Goal: Information Seeking & Learning: Learn about a topic

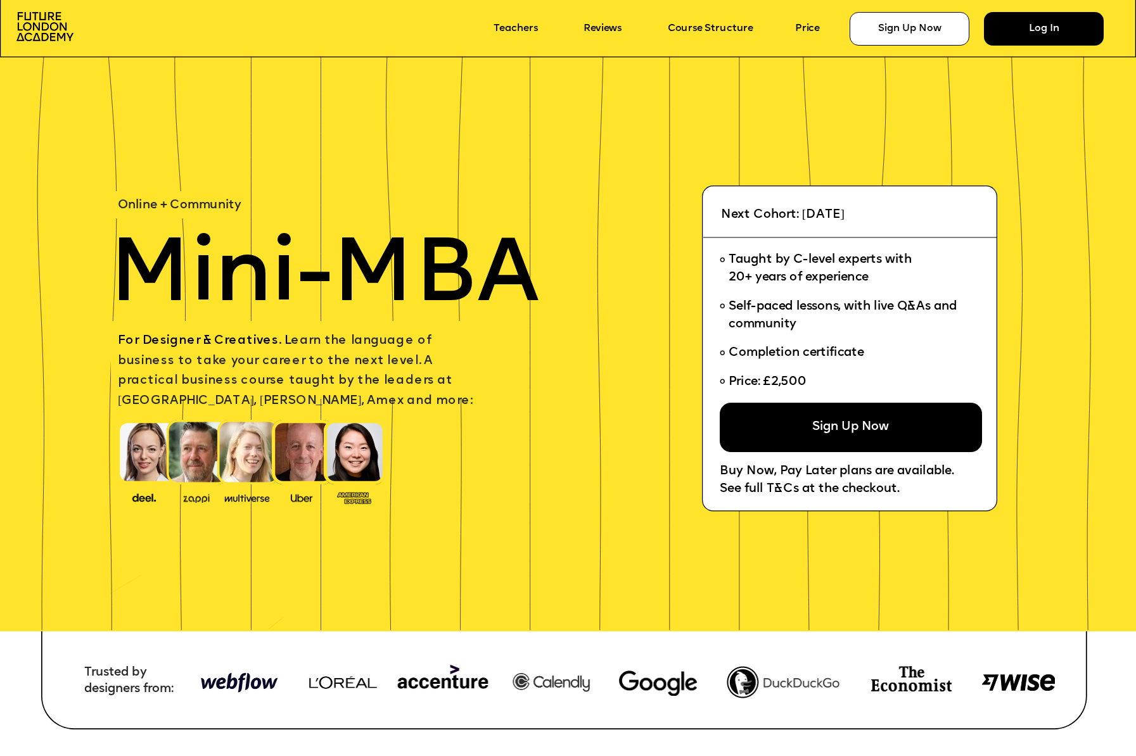
click at [1032, 40] on div "Log In" at bounding box center [1044, 29] width 120 height 34
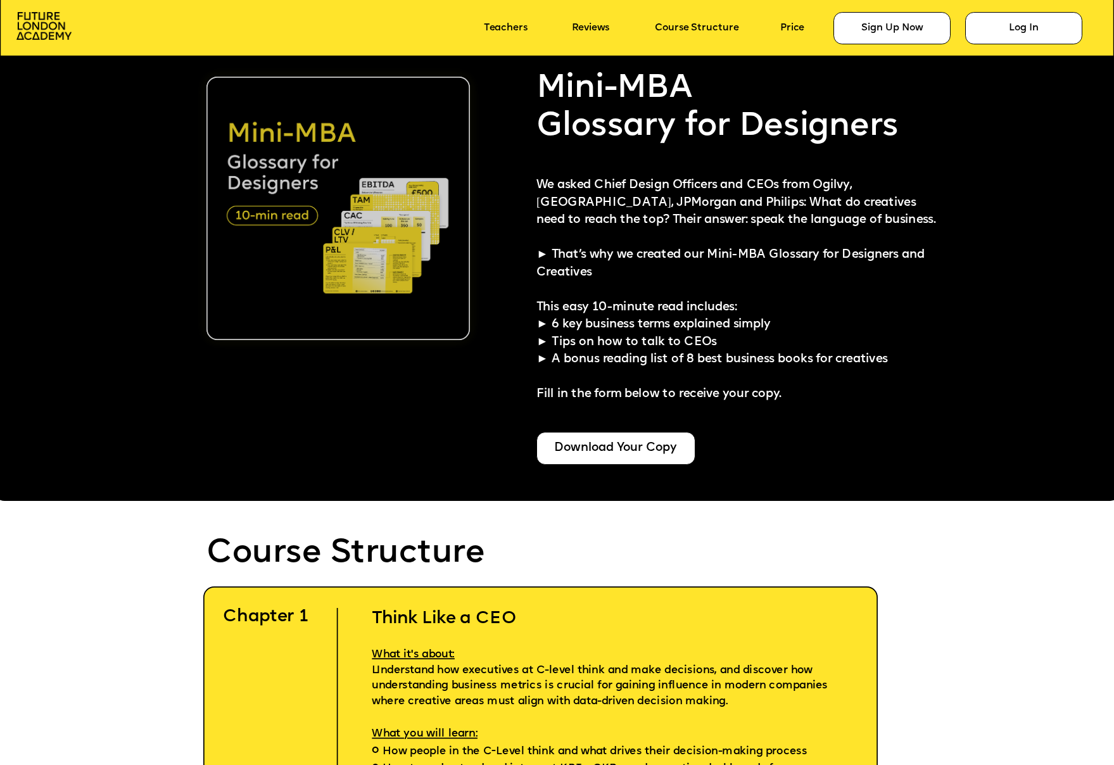
scroll to position [2922, 0]
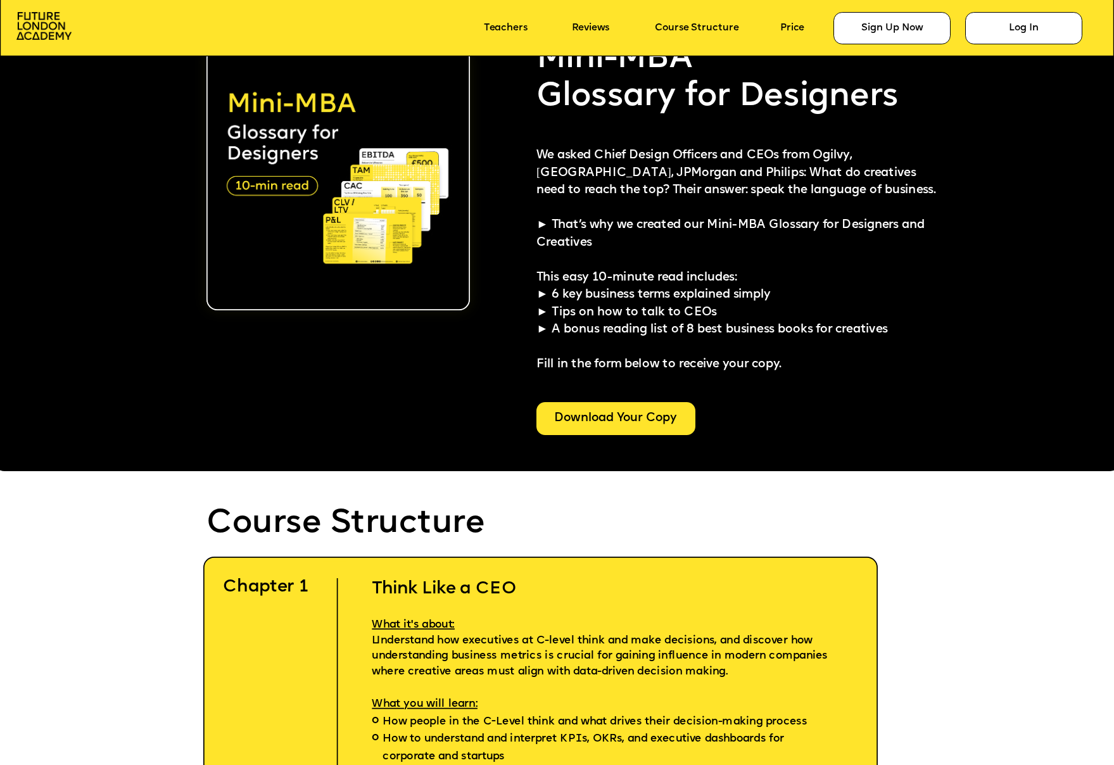
click at [637, 417] on div "Download Your Copy" at bounding box center [616, 418] width 159 height 33
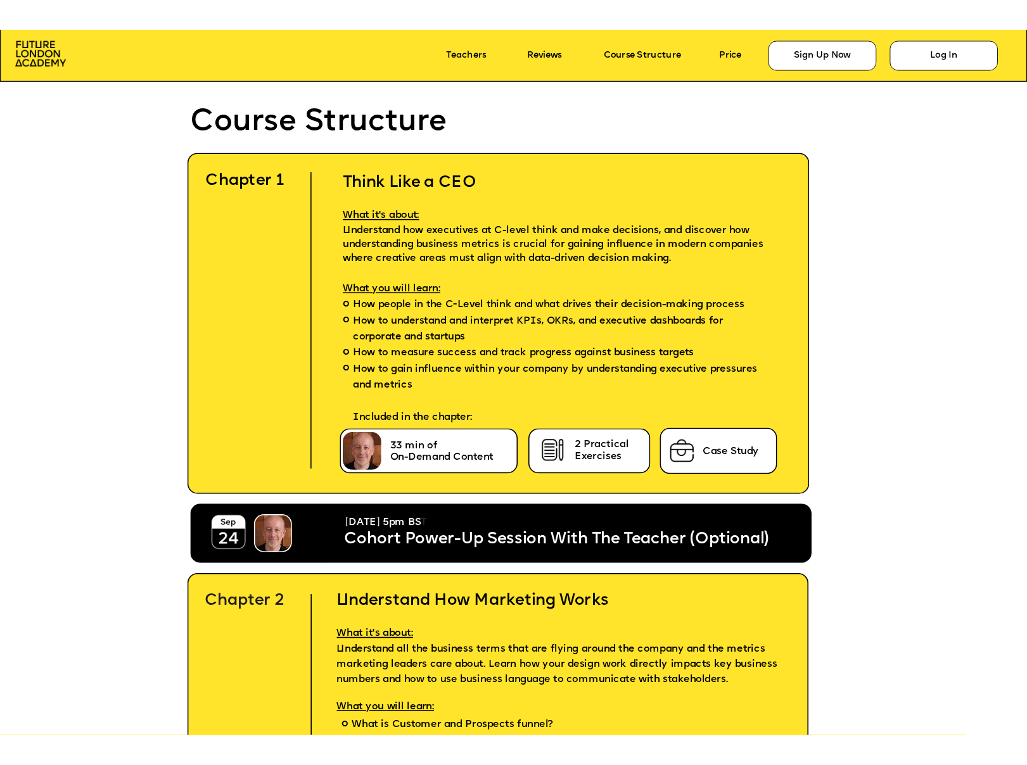
scroll to position [3346, 0]
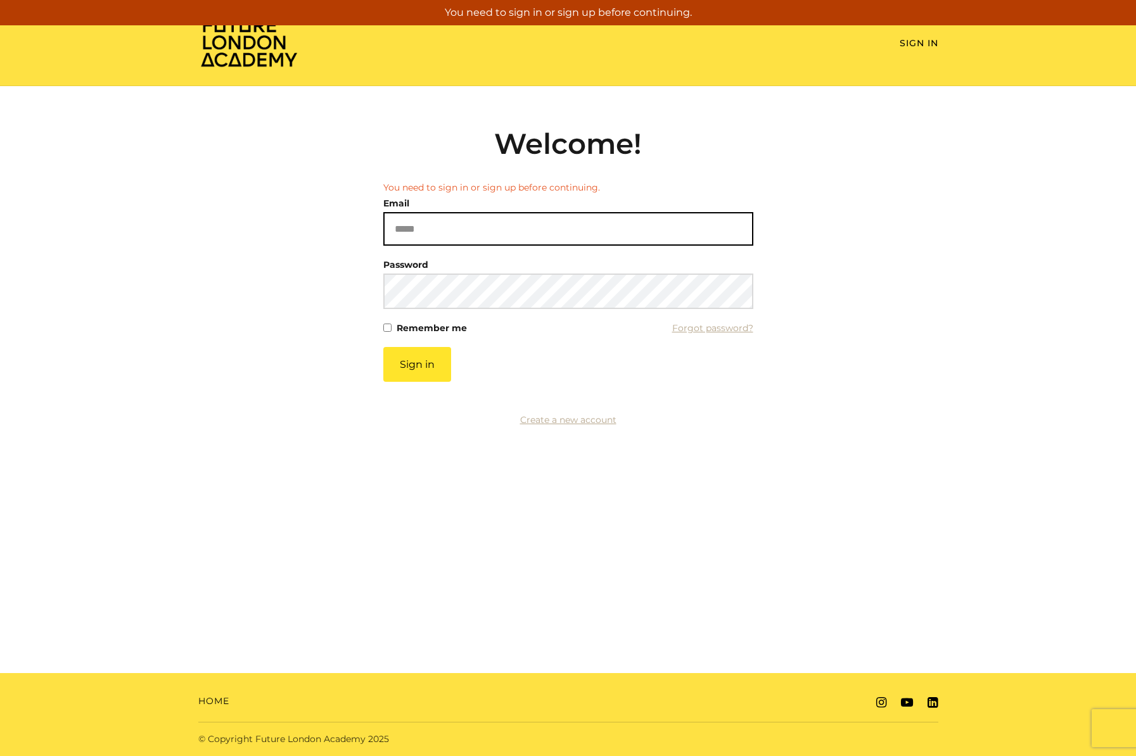
click at [630, 237] on input "Email" at bounding box center [568, 229] width 370 height 34
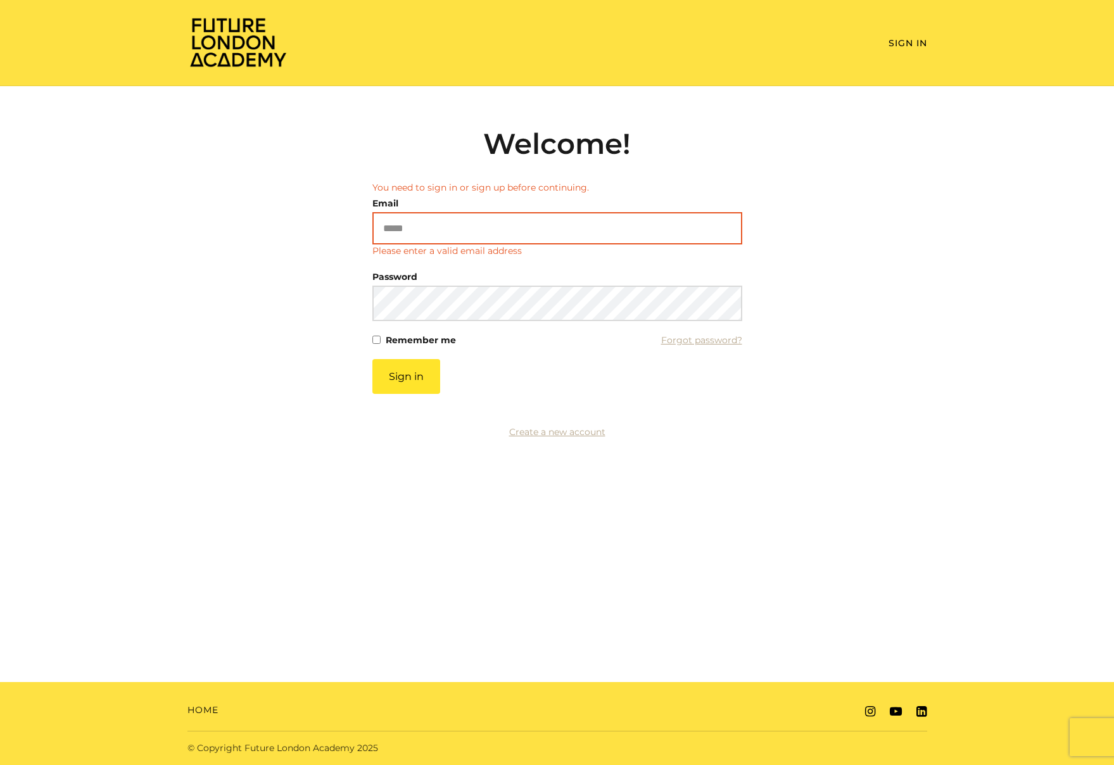
click at [632, 234] on input "Email" at bounding box center [557, 228] width 370 height 32
click at [0, 756] on nordpass-autofill-portal at bounding box center [0, 765] width 0 height 0
type input "**********"
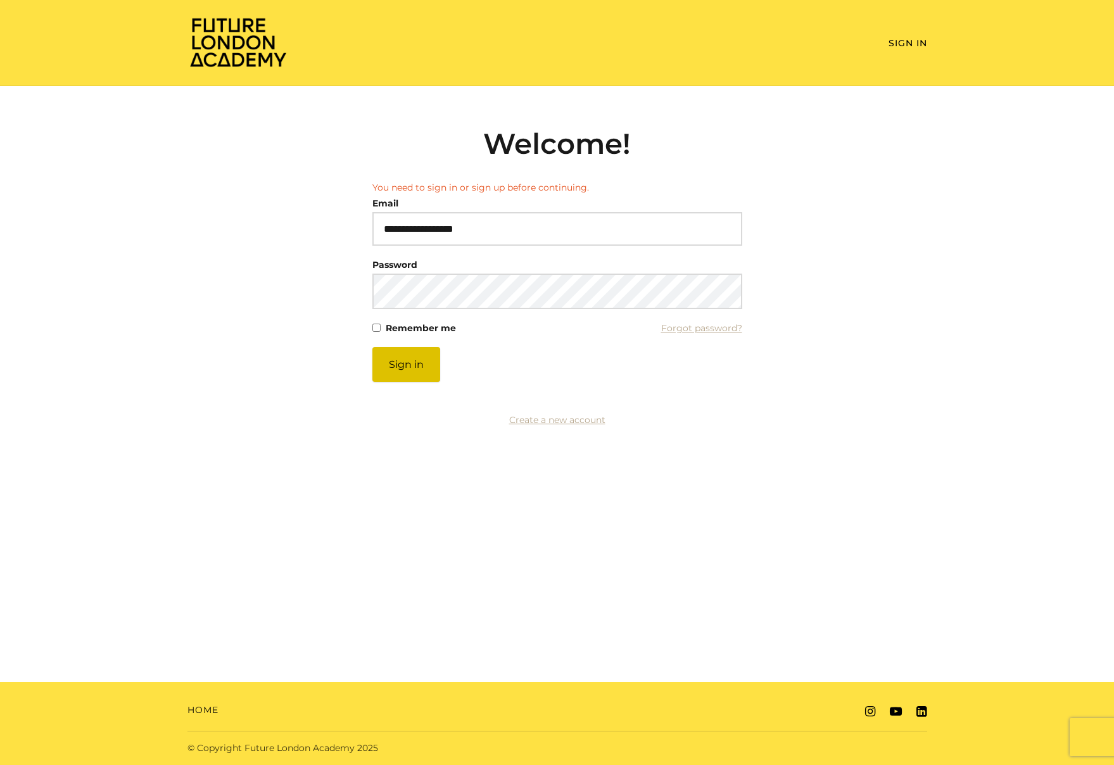
click at [426, 382] on button "Sign in" at bounding box center [406, 364] width 68 height 35
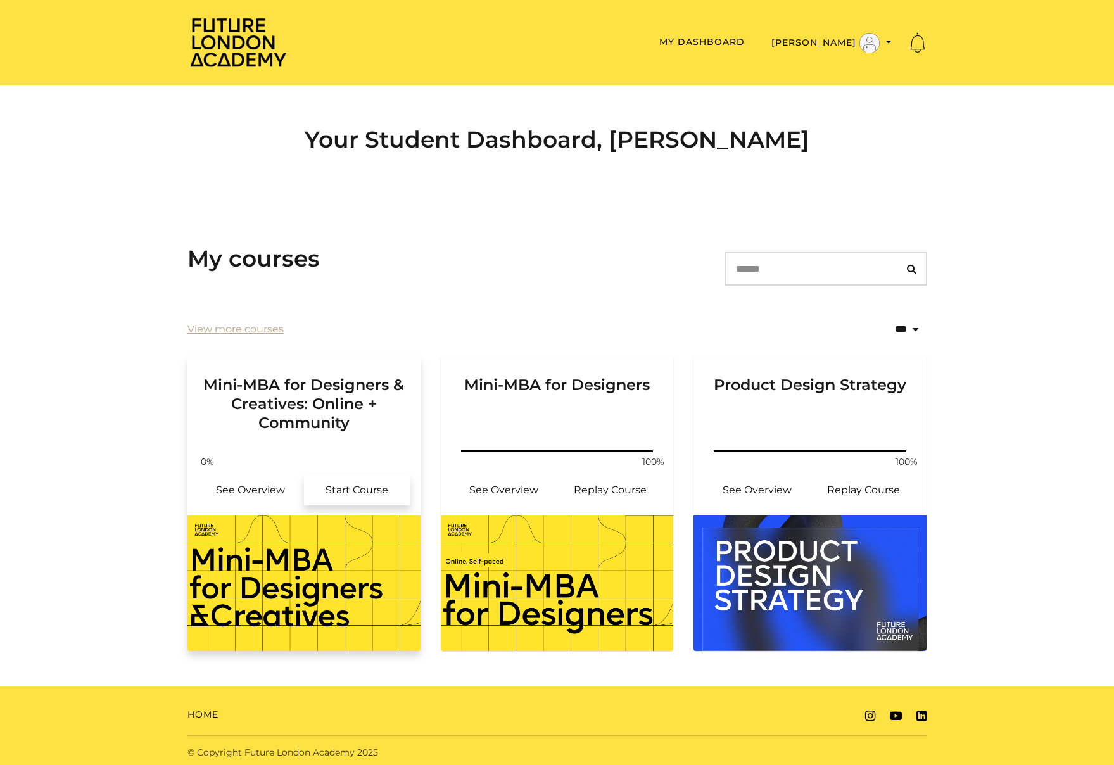
click at [341, 487] on link "Start Course" at bounding box center [357, 490] width 106 height 30
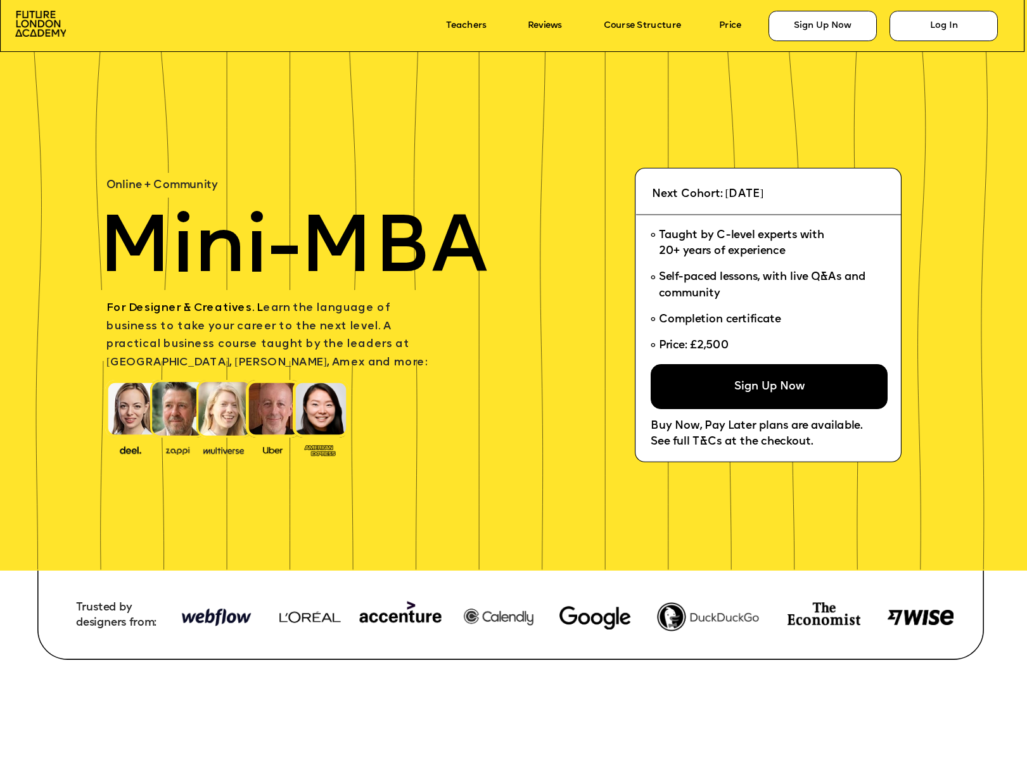
scroll to position [3346, 0]
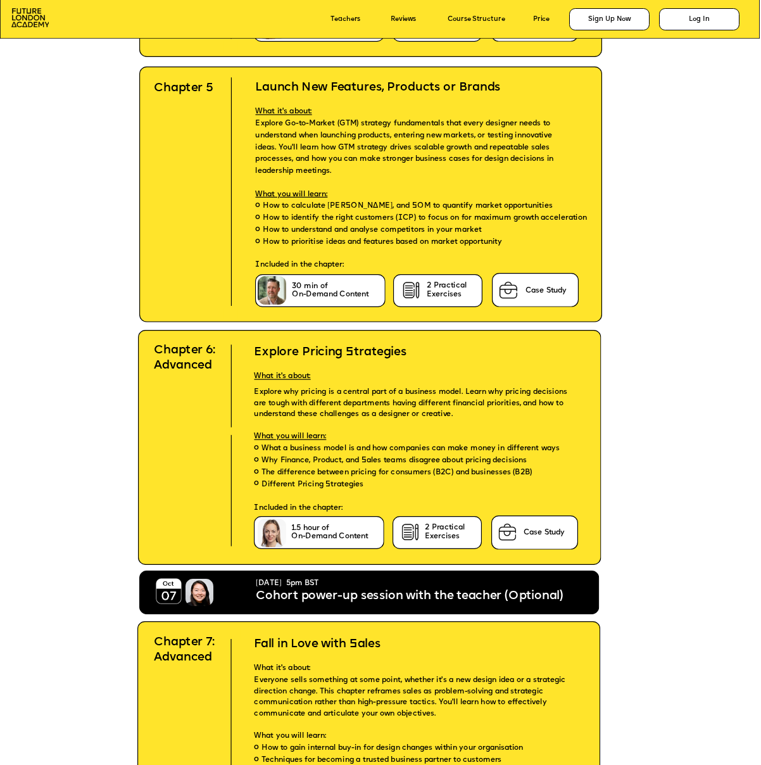
scroll to position [3453, 0]
